Goal: Task Accomplishment & Management: Manage account settings

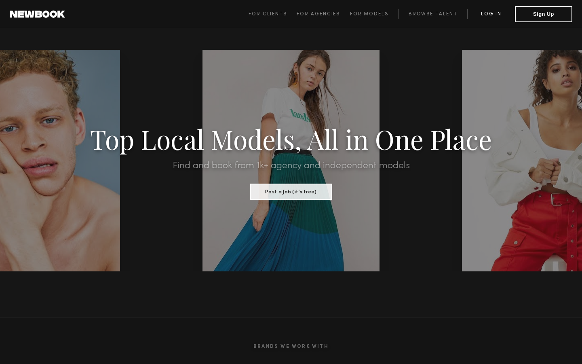
click at [498, 13] on link "Log in" at bounding box center [491, 14] width 48 height 10
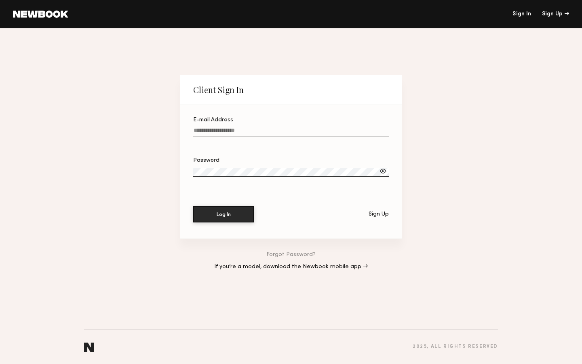
click at [306, 128] on input "E-mail Address" at bounding box center [291, 131] width 196 height 9
type input "**********"
click at [193, 206] on button "Log In" at bounding box center [223, 214] width 61 height 16
click at [383, 173] on div at bounding box center [383, 171] width 8 height 8
click at [526, 16] on link "Sign In" at bounding box center [522, 14] width 19 height 6
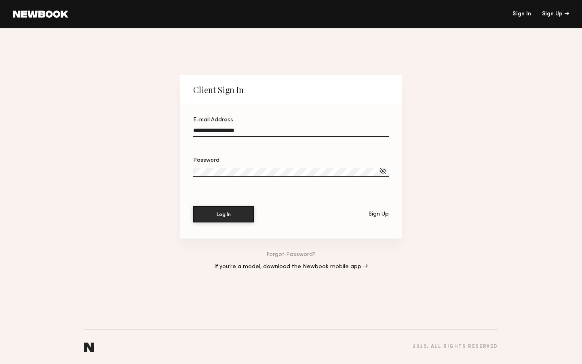
click at [328, 267] on link "If you’re a model, download the Newbook mobile app →" at bounding box center [291, 267] width 154 height 6
